Goal: Information Seeking & Learning: Learn about a topic

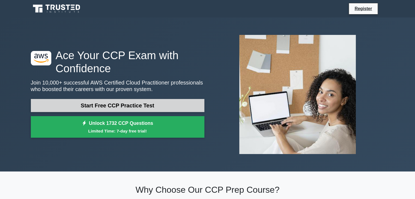
click at [115, 105] on link "Start Free CCP Practice Test" at bounding box center [118, 105] width 174 height 13
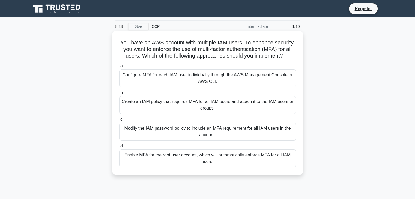
click at [215, 133] on div "Modify the IAM password policy to include an MFA requirement for all IAM users …" at bounding box center [207, 132] width 177 height 18
click at [119, 121] on input "c. Modify the IAM password policy to include an MFA requirement for all IAM use…" at bounding box center [119, 120] width 0 height 4
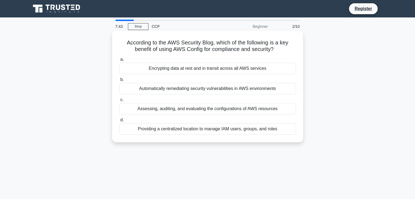
click at [186, 110] on div "Assessing, auditing, and evaluating the configurations of AWS resources" at bounding box center [207, 108] width 177 height 11
click at [119, 102] on input "c. Assessing, auditing, and evaluating the configurations of AWS resources" at bounding box center [119, 100] width 0 height 4
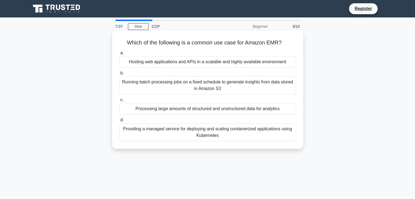
click at [257, 111] on div "Processing large amounts of structured and unstructured data for analytics" at bounding box center [207, 108] width 177 height 11
click at [119, 102] on input "c. Processing large amounts of structured and unstructured data for analytics" at bounding box center [119, 100] width 0 height 4
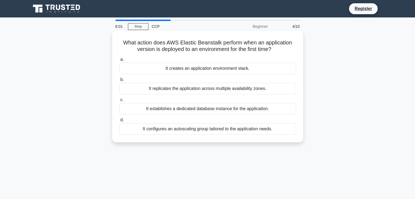
click at [235, 70] on div "It creates an application environment stack." at bounding box center [207, 68] width 177 height 11
click at [119, 61] on input "a. It creates an application environment stack." at bounding box center [119, 60] width 0 height 4
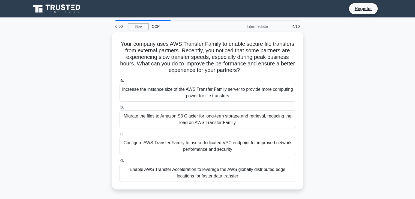
click at [387, 94] on div "Your company uses AWS Transfer Family to enable secure file transfers from exte…" at bounding box center [208, 114] width 360 height 164
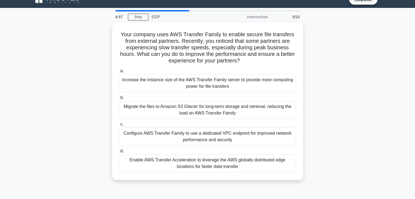
scroll to position [11, 0]
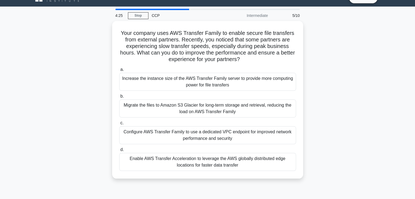
click at [354, 80] on div "Your company uses AWS Transfer Family to enable secure file transfers from exte…" at bounding box center [208, 103] width 360 height 164
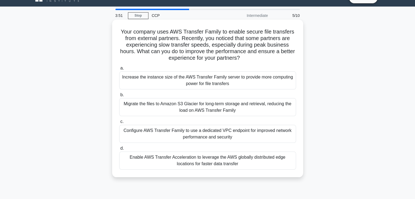
click at [251, 161] on div "Enable AWS Transfer Acceleration to leverage the AWS globally distributed edge …" at bounding box center [207, 161] width 177 height 18
click at [119, 150] on input "d. Enable AWS Transfer Acceleration to leverage the AWS globally distributed ed…" at bounding box center [119, 149] width 0 height 4
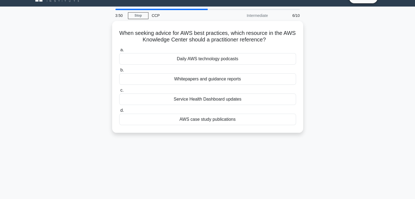
scroll to position [0, 0]
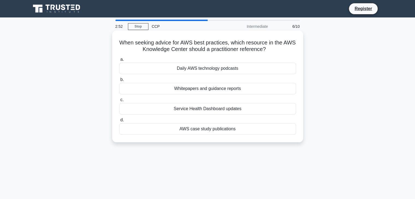
click at [257, 89] on div "Whitepapers and guidance reports" at bounding box center [207, 88] width 177 height 11
click at [119, 82] on input "b. Whitepapers and guidance reports" at bounding box center [119, 80] width 0 height 4
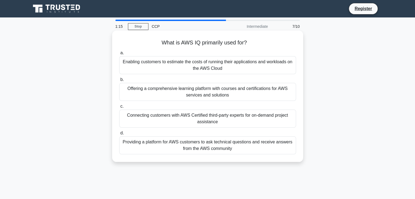
click at [258, 92] on div "Offering a comprehensive learning platform with courses and certifications for …" at bounding box center [207, 92] width 177 height 18
click at [119, 82] on input "b. Offering a comprehensive learning platform with courses and certifications f…" at bounding box center [119, 80] width 0 height 4
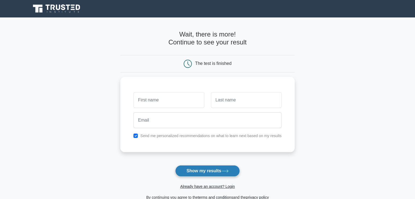
click at [195, 170] on button "Show my results" at bounding box center [207, 170] width 64 height 11
click at [353, 113] on main "Wait, there is more! Continue to see your result The test is finished and the" at bounding box center [207, 115] width 415 height 197
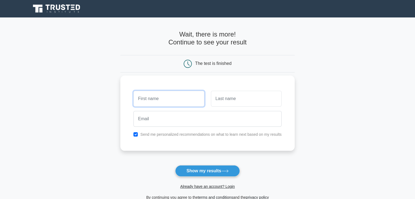
click at [153, 98] on input "text" at bounding box center [168, 99] width 71 height 16
type input "d"
type input "sk"
click at [218, 102] on input "text" at bounding box center [246, 99] width 71 height 16
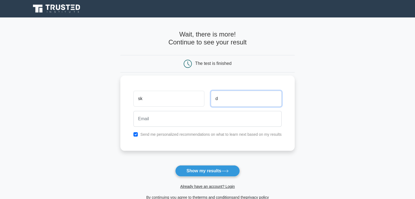
type input "d"
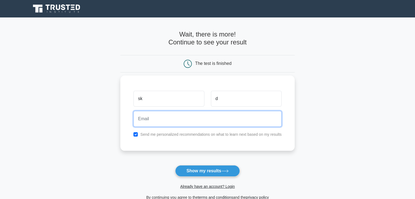
click at [154, 122] on input "email" at bounding box center [207, 119] width 148 height 16
type input "sdkaus120@gmail.com"
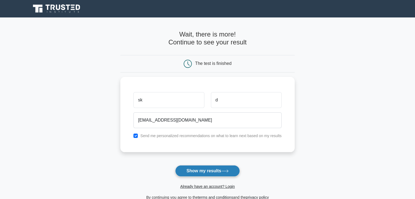
click at [197, 169] on button "Show my results" at bounding box center [207, 170] width 64 height 11
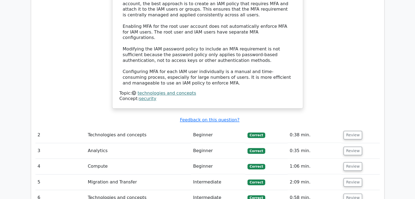
scroll to position [640, 0]
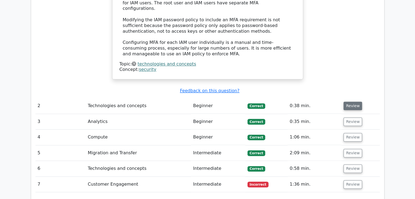
click at [351, 102] on button "Review" at bounding box center [353, 106] width 19 height 8
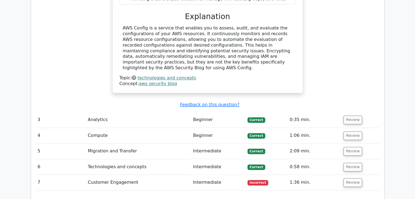
scroll to position [848, 0]
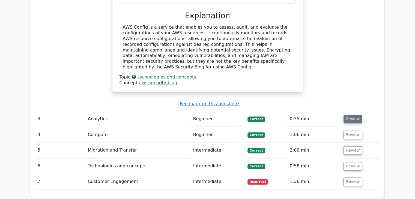
click at [354, 115] on button "Review" at bounding box center [353, 119] width 19 height 8
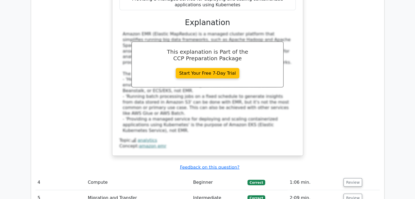
scroll to position [1099, 0]
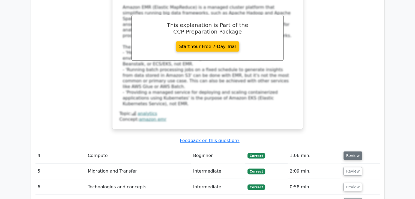
click at [348, 152] on button "Review" at bounding box center [353, 156] width 19 height 8
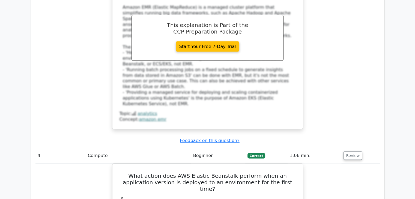
click at [358, 70] on div "Which of the following is a common use case for Amazon EMR? a. Hosting web appl…" at bounding box center [207, 6] width 344 height 260
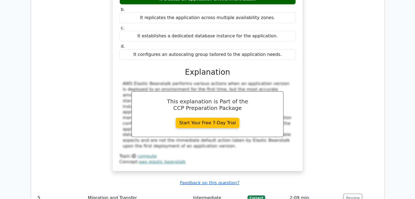
scroll to position [1317, 0]
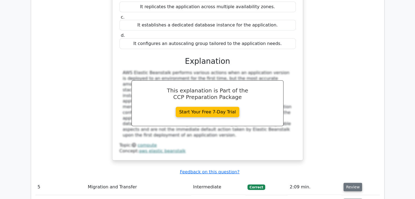
click at [348, 183] on button "Review" at bounding box center [353, 187] width 19 height 8
click at [354, 63] on div "What action does AWS Elastic Beanstalk perform when an application version is d…" at bounding box center [207, 56] width 344 height 222
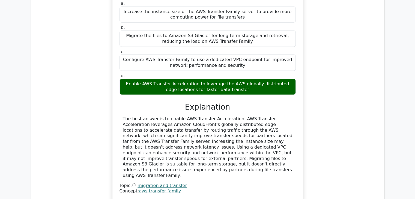
scroll to position [1558, 0]
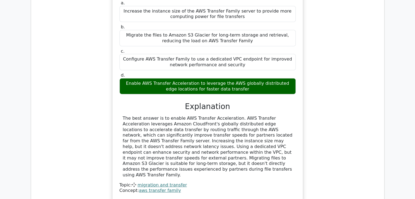
click at [349, 99] on div "Your company uses AWS Transfer Family to enable secure file transfers from exte…" at bounding box center [207, 81] width 344 height 252
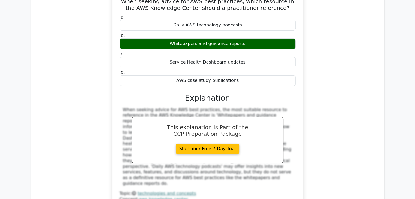
scroll to position [1831, 0]
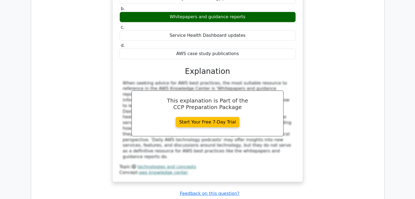
click at [352, 66] on div "When seeking advice for AWS best practices, which resource in the AWS Knowledge…" at bounding box center [207, 75] width 344 height 227
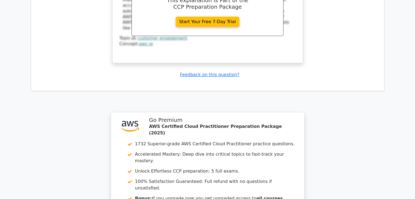
scroll to position [2213, 0]
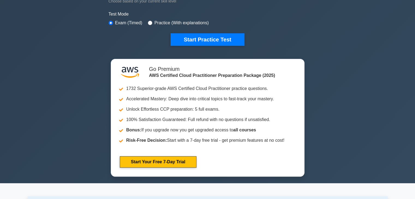
scroll to position [167, 0]
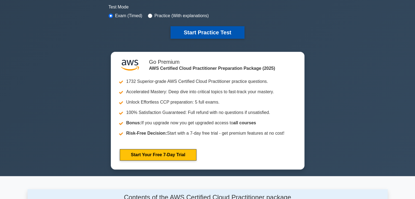
click at [205, 32] on button "Start Practice Test" at bounding box center [208, 32] width 74 height 13
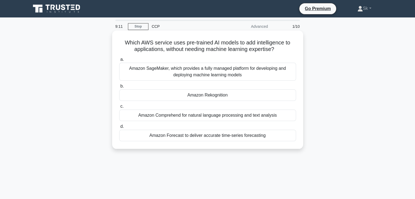
click at [235, 71] on div "Amazon SageMaker, which provides a fully managed platform for developing and de…" at bounding box center [207, 72] width 177 height 18
click at [119, 61] on input "a. Amazon SageMaker, which provides a fully managed platform for developing and…" at bounding box center [119, 60] width 0 height 4
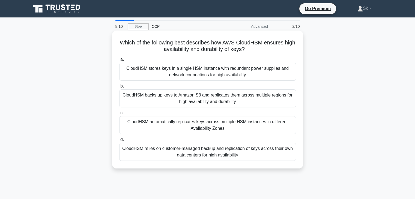
click at [234, 75] on div "CloudHSM stores keys in a single HSM instance with redundant power supplies and…" at bounding box center [207, 72] width 177 height 18
click at [119, 61] on input "a. CloudHSM stores keys in a single HSM instance with redundant power supplies …" at bounding box center [119, 60] width 0 height 4
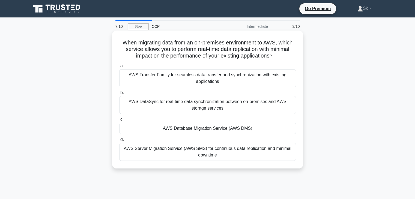
click at [174, 107] on div "AWS DataSync for real-time data synchronization between on-premises and AWS sto…" at bounding box center [207, 105] width 177 height 18
click at [119, 95] on input "b. AWS DataSync for real-time data synchronization between on-premises and AWS …" at bounding box center [119, 93] width 0 height 4
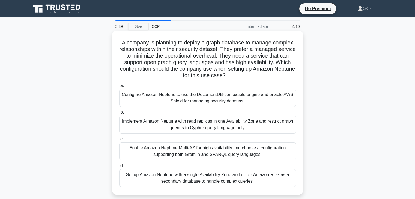
click at [185, 153] on div "Enable Amazon Neptune Multi-AZ for high availability and choose a configuration…" at bounding box center [207, 151] width 177 height 18
click at [119, 141] on input "c. Enable Amazon Neptune Multi-AZ for high availability and choose a configurat…" at bounding box center [119, 140] width 0 height 4
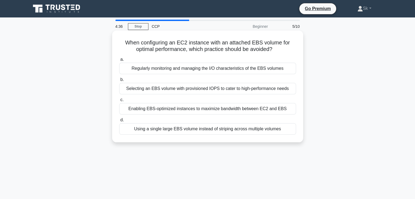
click at [201, 129] on div "Using a single large EBS volume instead of striping across multiple volumes" at bounding box center [207, 128] width 177 height 11
click at [119, 122] on input "d. Using a single large EBS volume instead of striping across multiple volumes" at bounding box center [119, 120] width 0 height 4
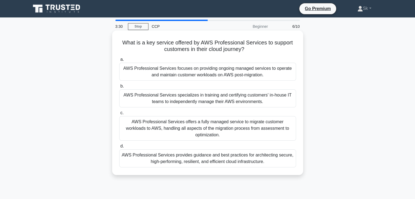
click at [242, 156] on div "AWS Professional Services provides guidance and best practices for architecting…" at bounding box center [207, 159] width 177 height 18
click at [119, 148] on input "d. AWS Professional Services provides guidance and best practices for architect…" at bounding box center [119, 147] width 0 height 4
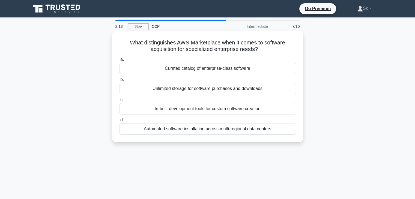
click at [233, 70] on div "Curated catalog of enterprise-class software" at bounding box center [207, 68] width 177 height 11
click at [119, 61] on input "a. Curated catalog of enterprise-class software" at bounding box center [119, 60] width 0 height 4
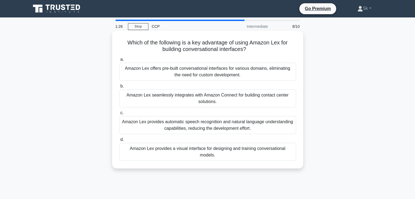
click at [230, 125] on div "Amazon Lex provides automatic speech recognition and natural language understan…" at bounding box center [207, 125] width 177 height 18
click at [119, 115] on input "c. Amazon Lex provides automatic speech recognition and natural language unders…" at bounding box center [119, 113] width 0 height 4
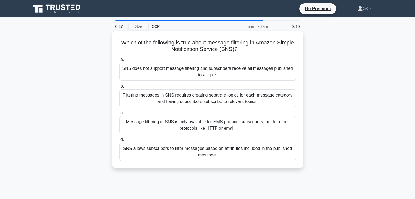
click at [252, 102] on div "Filtering messages in SNS requires creating separate topics for each message ca…" at bounding box center [207, 99] width 177 height 18
click at [119, 88] on input "b. Filtering messages in SNS requires creating separate topics for each message…" at bounding box center [119, 87] width 0 height 4
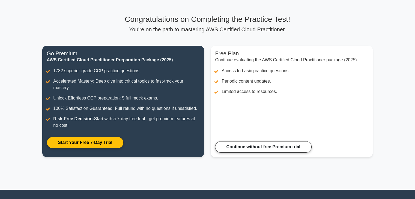
scroll to position [7, 0]
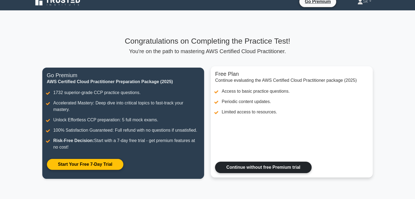
click at [257, 165] on link "Continue without free Premium trial" at bounding box center [263, 167] width 96 height 11
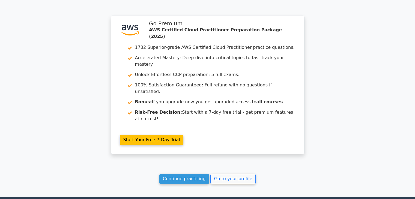
scroll to position [856, 0]
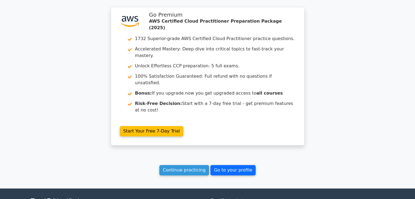
click at [226, 165] on link "Go to your profile" at bounding box center [232, 170] width 45 height 10
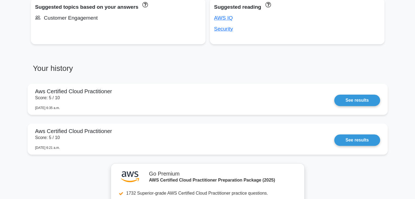
scroll to position [393, 0]
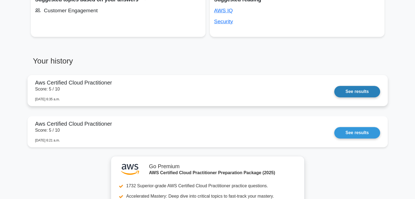
click at [348, 91] on link "See results" at bounding box center [357, 91] width 46 height 11
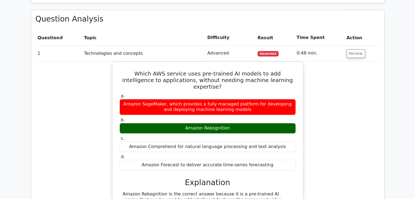
scroll to position [411, 0]
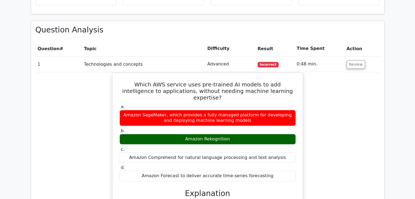
click at [415, 197] on main ".st0{fill:#252F3E;} .st1{fill-rule:evenodd;clip-rule:evenodd;fill:#FF9900;} Go …" at bounding box center [207, 124] width 415 height 1036
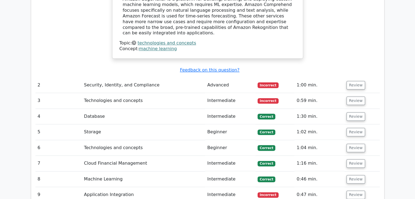
scroll to position [658, 0]
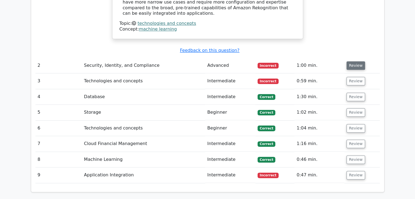
click at [351, 61] on button "Review" at bounding box center [356, 65] width 19 height 8
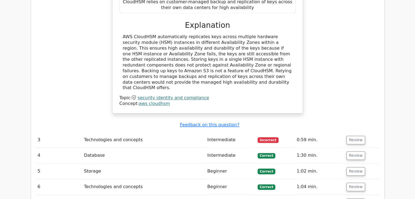
scroll to position [844, 0]
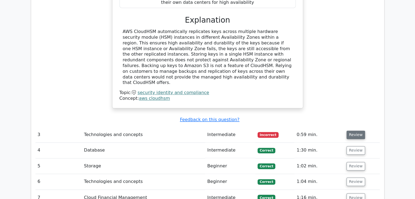
click at [354, 131] on button "Review" at bounding box center [356, 135] width 19 height 8
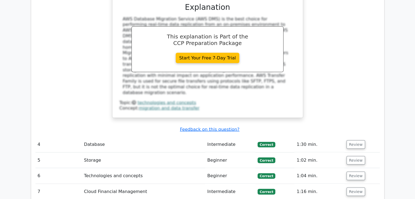
scroll to position [1127, 0]
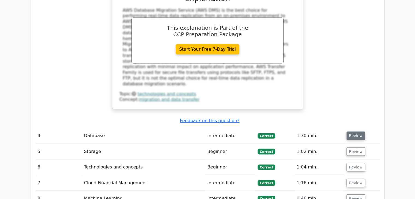
click at [354, 132] on button "Review" at bounding box center [356, 136] width 19 height 8
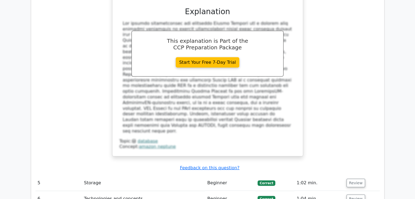
scroll to position [1440, 0]
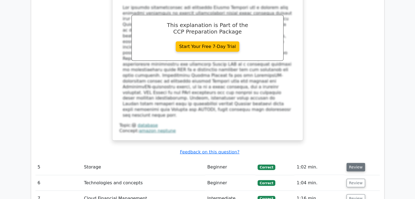
click at [352, 163] on button "Review" at bounding box center [356, 167] width 19 height 8
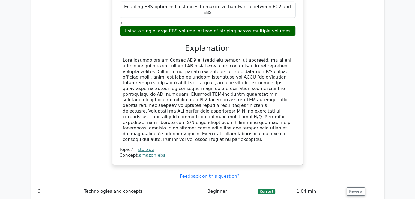
scroll to position [1709, 0]
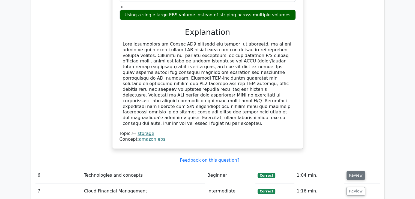
click at [353, 171] on button "Review" at bounding box center [356, 175] width 19 height 8
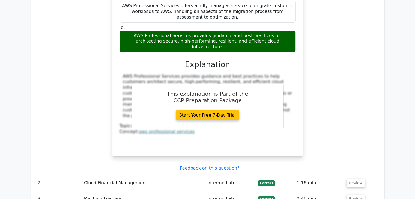
scroll to position [1979, 0]
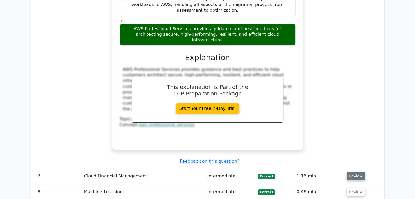
click at [354, 172] on button "Review" at bounding box center [356, 176] width 19 height 8
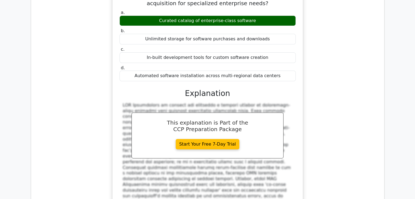
scroll to position [2208, 0]
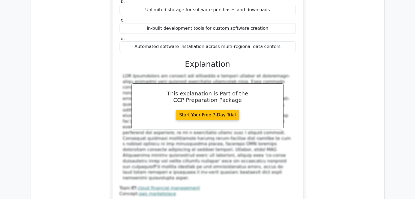
click at [348, 43] on div "What distinguishes AWS Marketplace when it comes to software acquisition for sp…" at bounding box center [207, 82] width 344 height 255
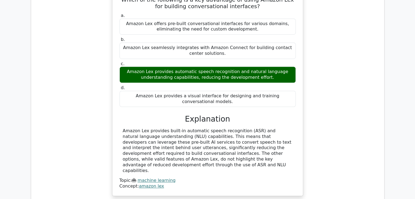
scroll to position [2459, 0]
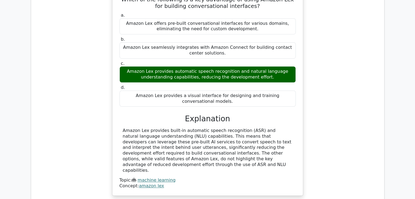
click at [341, 38] on div "Which of the following is a key advantage of using Amazon Lex for building conv…" at bounding box center [207, 94] width 344 height 215
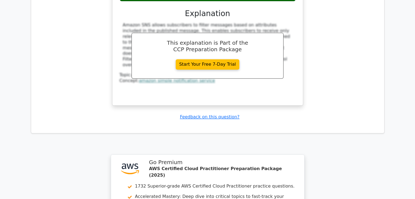
scroll to position [2808, 0]
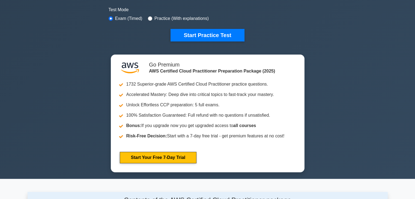
scroll to position [167, 0]
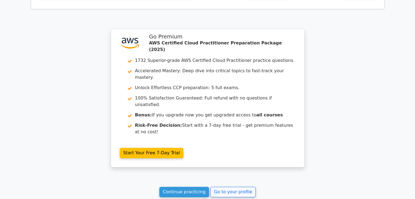
scroll to position [850, 0]
